Goal: Task Accomplishment & Management: Manage account settings

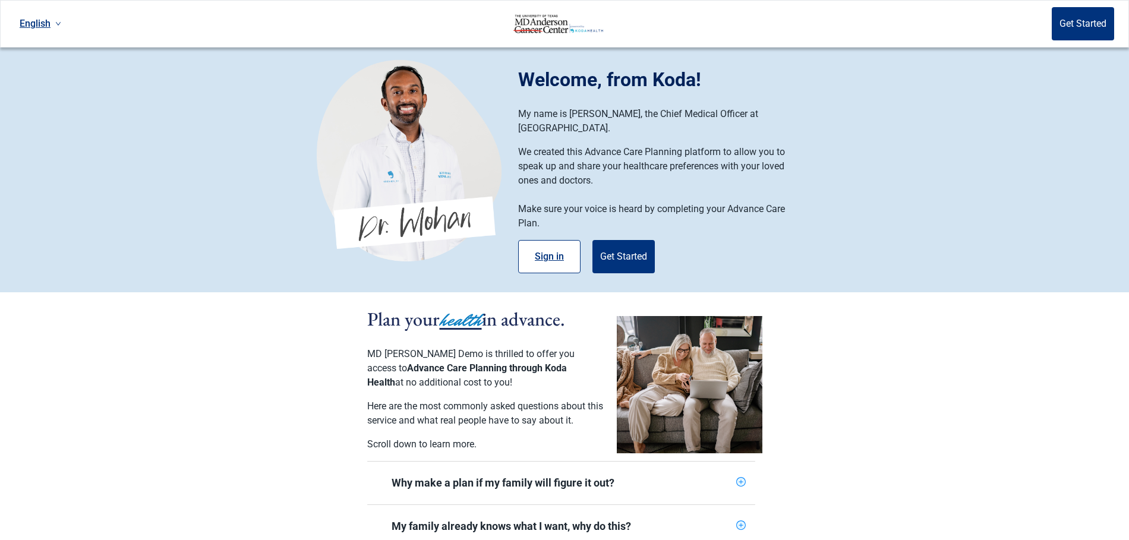
click at [547, 240] on button "Sign in" at bounding box center [549, 256] width 62 height 33
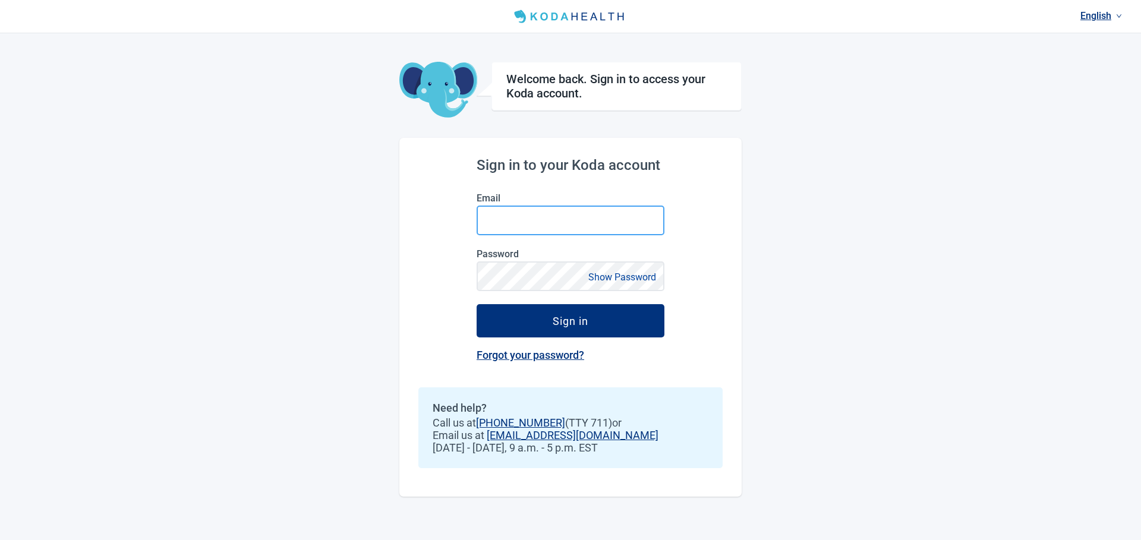
click at [544, 214] on input "Email" at bounding box center [571, 221] width 188 height 30
type input "[PERSON_NAME][EMAIL_ADDRESS][DOMAIN_NAME]"
click at [477, 304] on button "Sign in" at bounding box center [571, 320] width 188 height 33
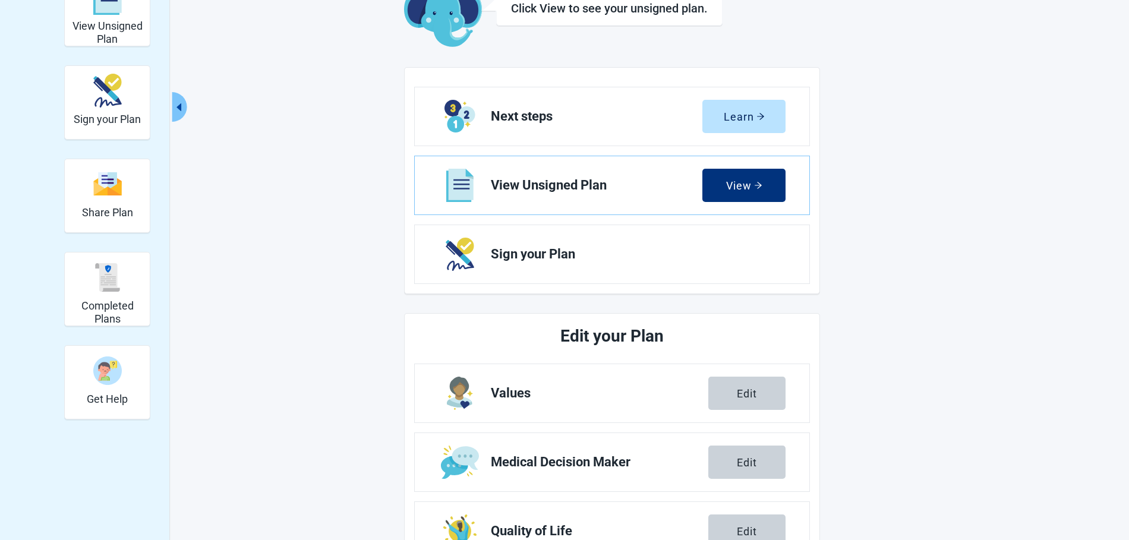
scroll to position [336, 0]
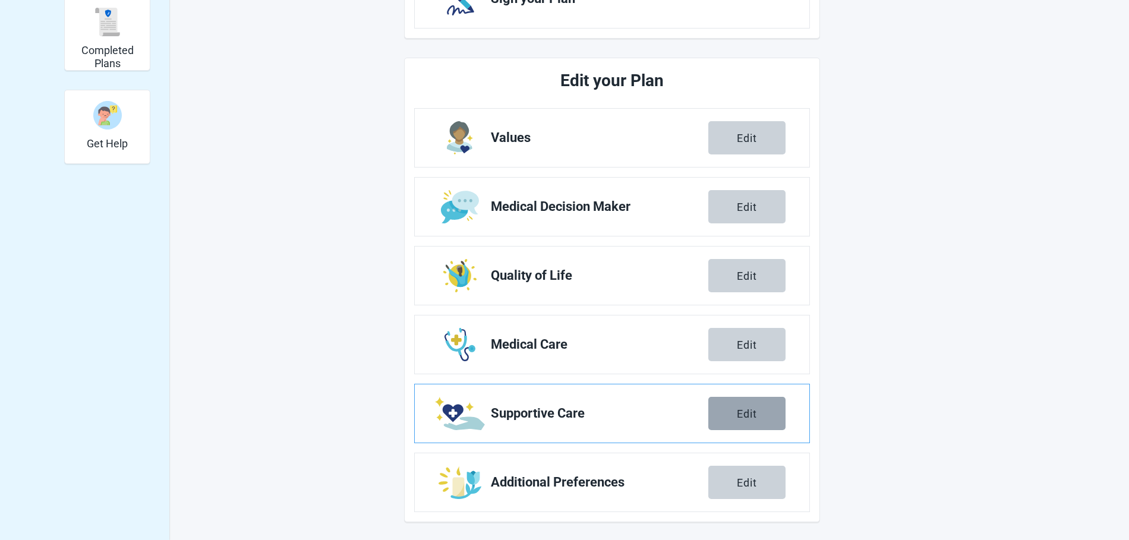
click at [739, 424] on button "Edit" at bounding box center [746, 413] width 77 height 33
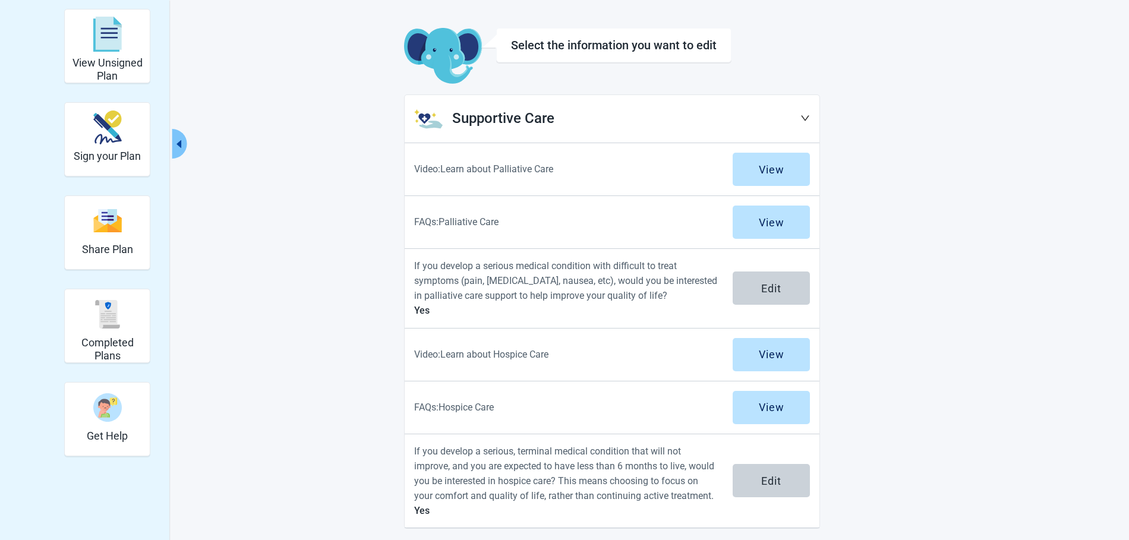
scroll to position [49, 0]
